Goal: Find specific page/section: Find specific page/section

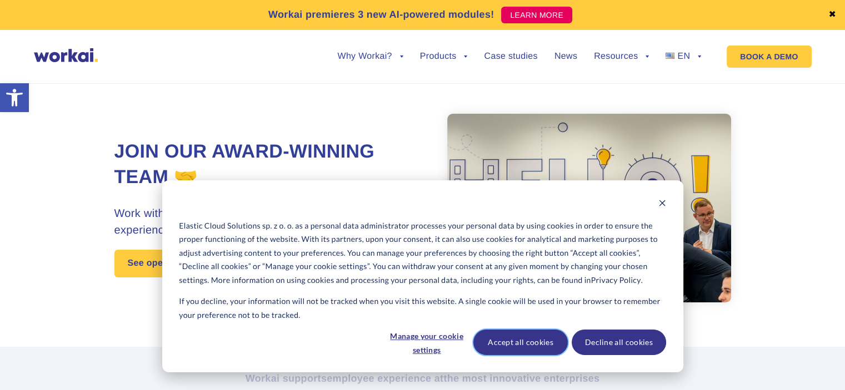
click at [516, 344] on button "Accept all cookies" at bounding box center [520, 343] width 94 height 26
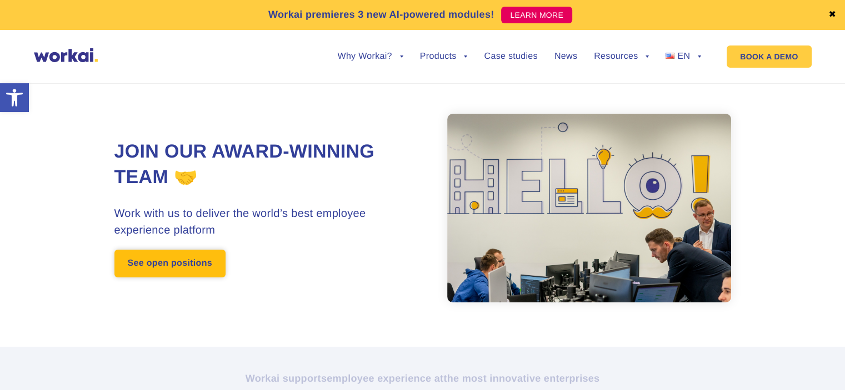
click at [151, 259] on link "See open positions" at bounding box center [169, 264] width 111 height 28
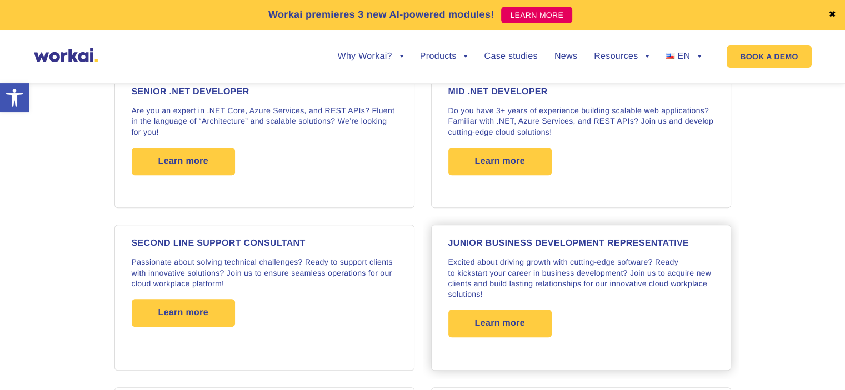
scroll to position [887, 0]
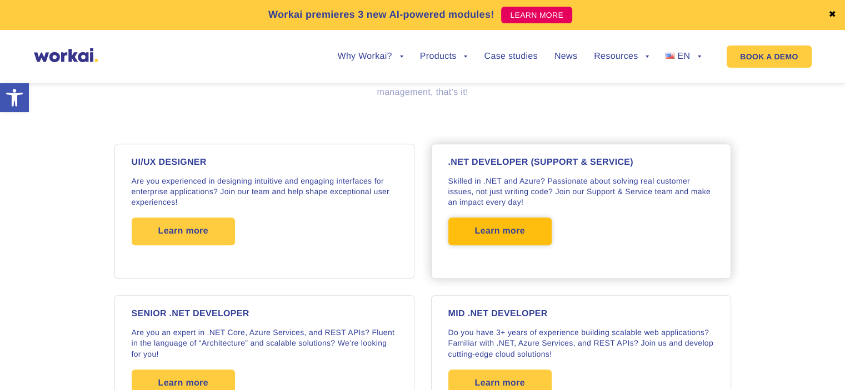
click at [490, 220] on span "Learn more" at bounding box center [500, 232] width 50 height 28
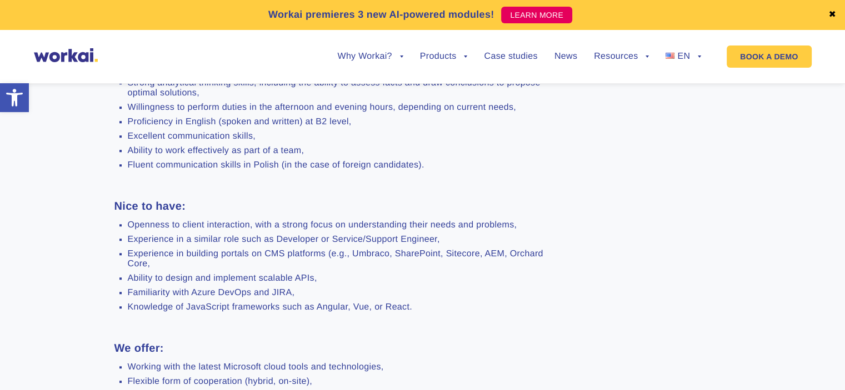
scroll to position [777, 0]
